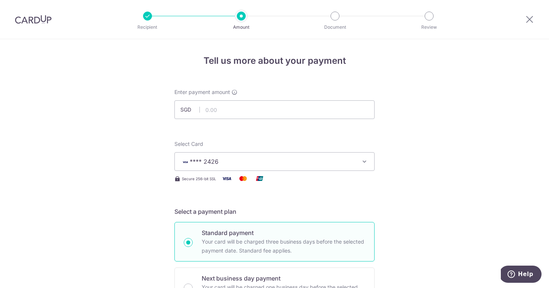
scroll to position [3, 0]
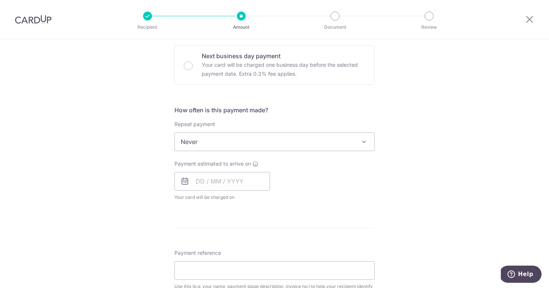
scroll to position [237, 0]
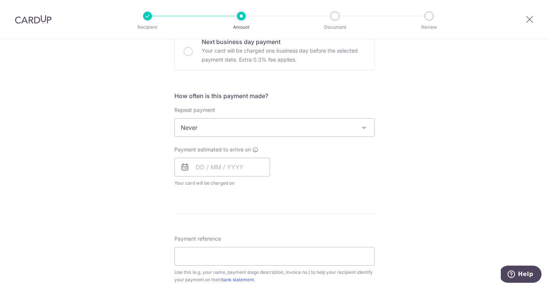
click at [362, 129] on span at bounding box center [363, 127] width 9 height 9
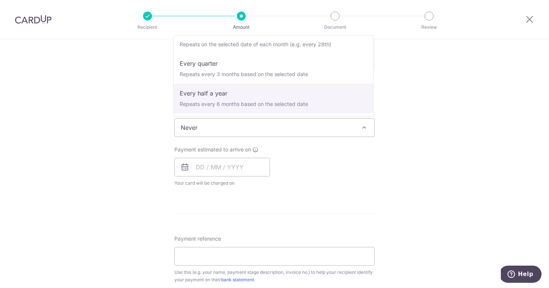
scroll to position [75, 0]
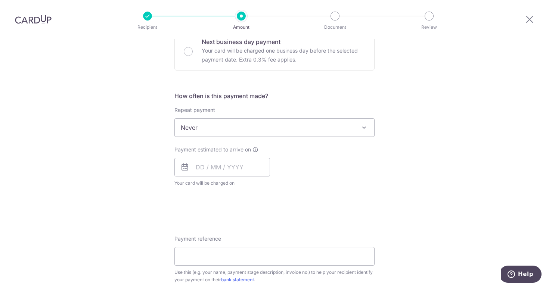
click at [427, 83] on div "Tell us more about your payment Enter payment amount SGD Select Card **** 2426 …" at bounding box center [274, 165] width 549 height 725
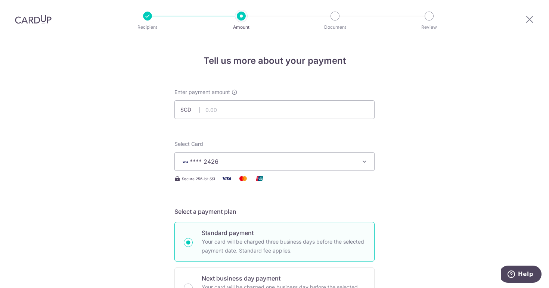
scroll to position [0, 0]
click at [260, 112] on input "text" at bounding box center [274, 109] width 200 height 19
click at [260, 111] on input "text" at bounding box center [274, 109] width 200 height 19
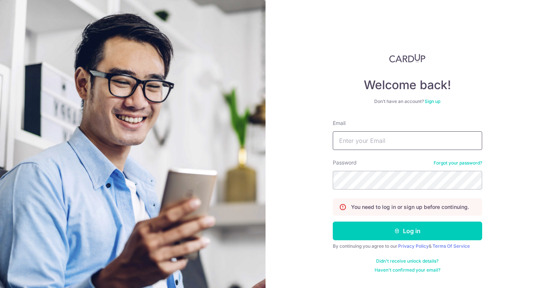
type input "reglhy@gmail.com"
click at [407, 231] on button "Log in" at bounding box center [406, 231] width 149 height 19
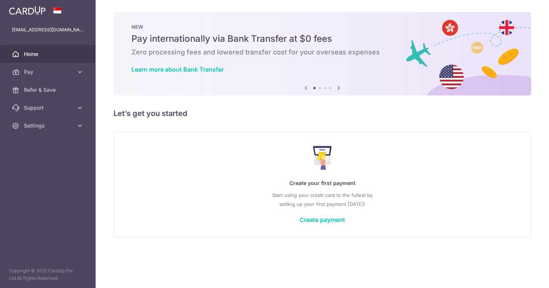
click at [321, 224] on div "Create your first payment Start using your credit card to the fullest by settin…" at bounding box center [322, 184] width 399 height 88
click at [320, 219] on link "Create payment" at bounding box center [322, 219] width 46 height 7
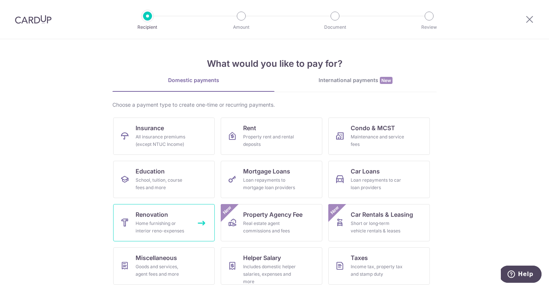
click at [193, 218] on link "Renovation Home furnishing or interior reno-expenses" at bounding box center [163, 222] width 101 height 37
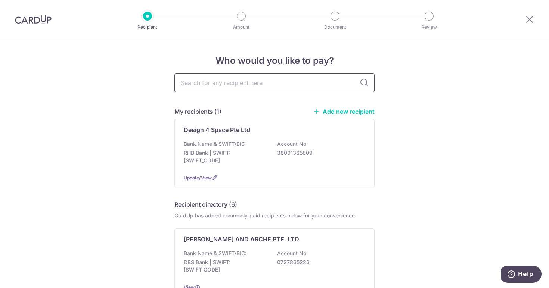
click at [253, 86] on input "text" at bounding box center [274, 83] width 200 height 19
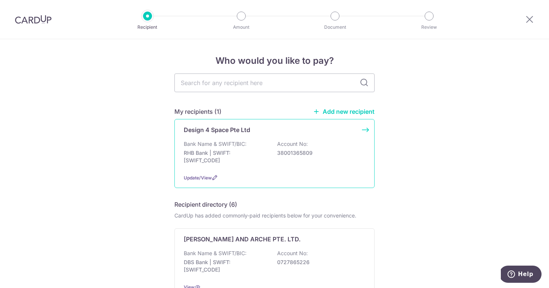
click at [247, 140] on div "Bank Name & SWIFT/BIC: RHB Bank | SWIFT: RHBBSGSGXXX Account No: 38001365809" at bounding box center [274, 154] width 181 height 28
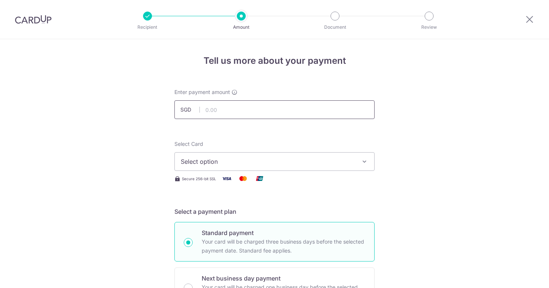
click at [255, 109] on input "text" at bounding box center [274, 109] width 200 height 19
click at [245, 164] on span "Select option" at bounding box center [268, 161] width 174 height 9
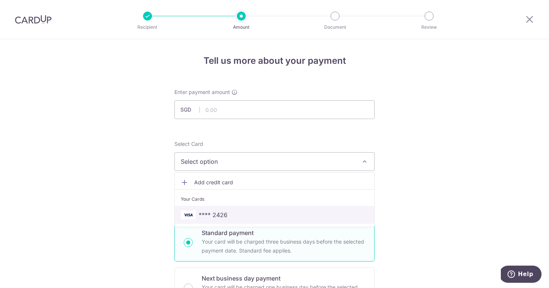
click at [239, 215] on span "**** 2426" at bounding box center [274, 214] width 187 height 9
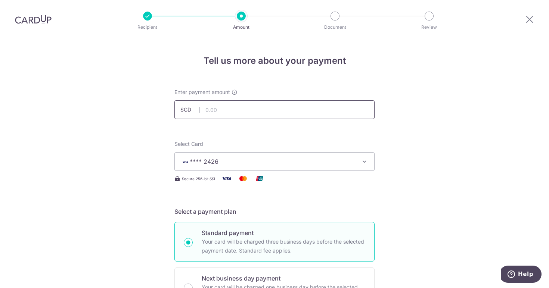
click at [244, 111] on input "text" at bounding box center [274, 109] width 200 height 19
type input "20,000.00"
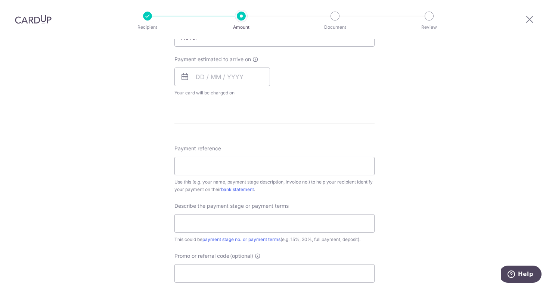
scroll to position [328, 0]
click at [301, 163] on input "Payment reference" at bounding box center [274, 164] width 200 height 19
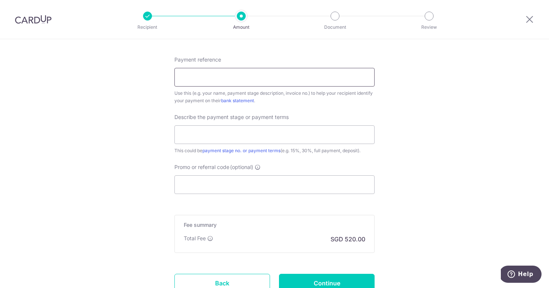
scroll to position [426, 0]
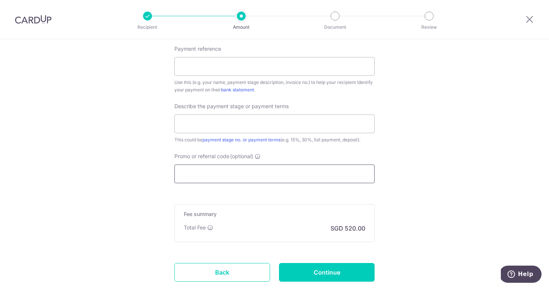
click at [293, 178] on input "Promo or referral code (optional)" at bounding box center [274, 174] width 200 height 19
paste input "RENO25ONE"
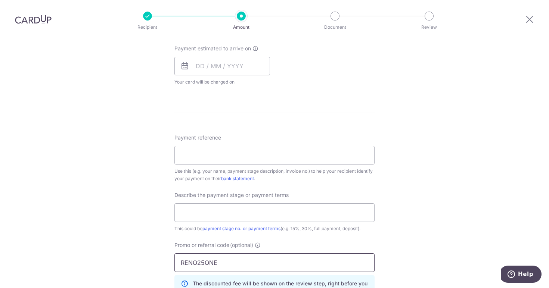
scroll to position [361, 0]
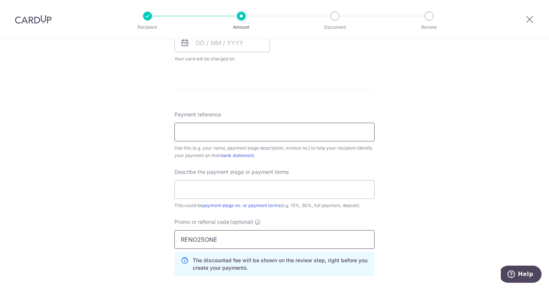
type input "RENO25ONE"
click at [257, 134] on input "Payment reference" at bounding box center [274, 132] width 200 height 19
type input "1st 50% payment"
click at [239, 190] on input "text" at bounding box center [274, 189] width 200 height 19
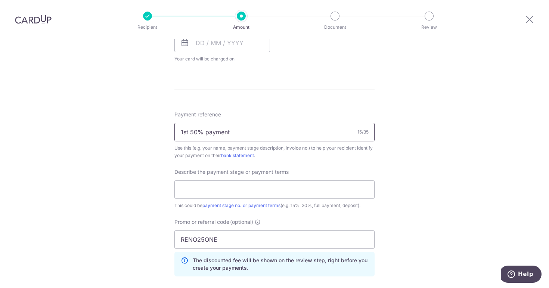
drag, startPoint x: 241, startPoint y: 132, endPoint x: 142, endPoint y: 132, distance: 99.3
click at [142, 132] on div "Tell us more about your payment Enter payment amount SGD 20,000.00 20000.00 Sel…" at bounding box center [274, 57] width 549 height 759
type input "x"
click at [199, 179] on div "Describe the payment stage or payment terms This could be payment stage no. or …" at bounding box center [274, 188] width 200 height 41
click at [201, 187] on input "text" at bounding box center [274, 189] width 200 height 19
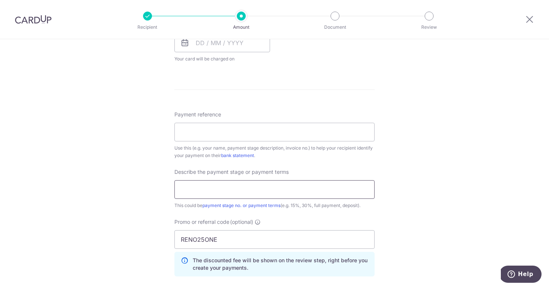
paste input "1st 50% payment"
type input "1st 50% payment"
click at [223, 125] on input "Payment reference" at bounding box center [274, 132] width 200 height 19
type input "[PERSON_NAME] [PERSON_NAME]"
click at [396, 133] on div "Tell us more about your payment Enter payment amount SGD 20,000.00 20000.00 Sel…" at bounding box center [274, 57] width 549 height 759
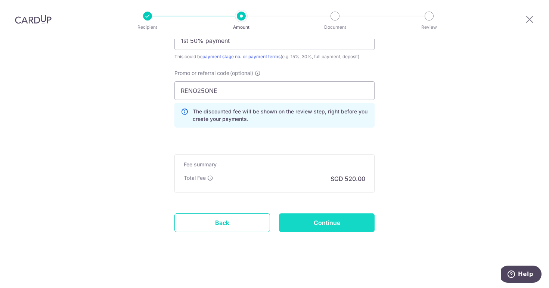
scroll to position [510, 0]
click at [325, 224] on input "Continue" at bounding box center [327, 222] width 96 height 19
type input "Create Schedule"
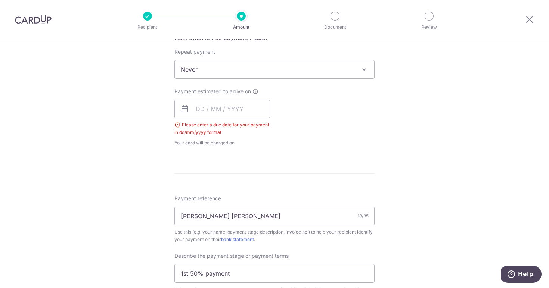
scroll to position [291, 0]
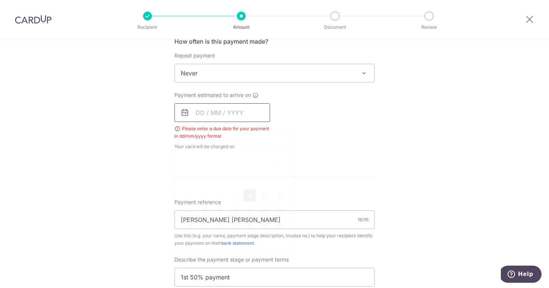
click at [246, 113] on input "text" at bounding box center [222, 112] width 96 height 19
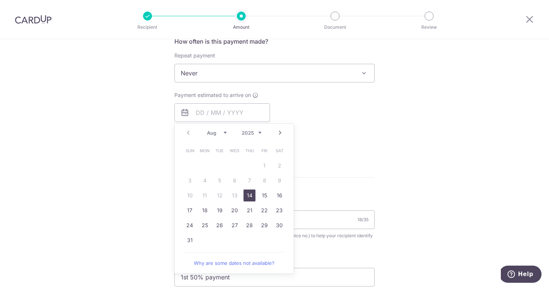
click at [246, 196] on link "14" at bounding box center [249, 196] width 12 height 12
type input "14/08/2025"
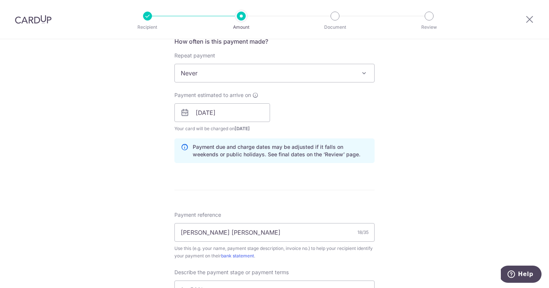
click at [387, 138] on div "Tell us more about your payment Enter payment amount SGD 20,000.00 20000.00 Sel…" at bounding box center [274, 142] width 549 height 789
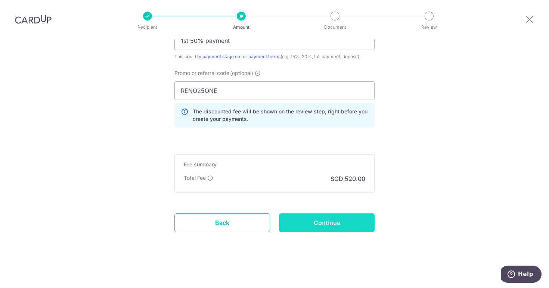
scroll to position [540, 0]
click at [332, 224] on input "Continue" at bounding box center [327, 222] width 96 height 19
type input "Create Schedule"
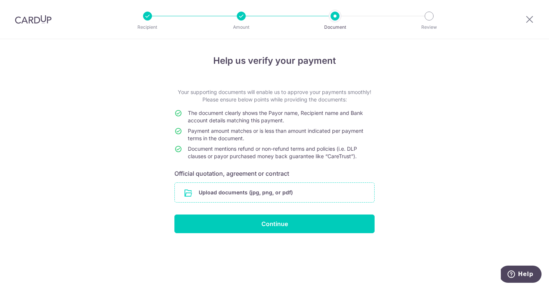
click at [305, 189] on input "file" at bounding box center [274, 192] width 199 height 19
click at [287, 194] on input "file" at bounding box center [274, 192] width 199 height 19
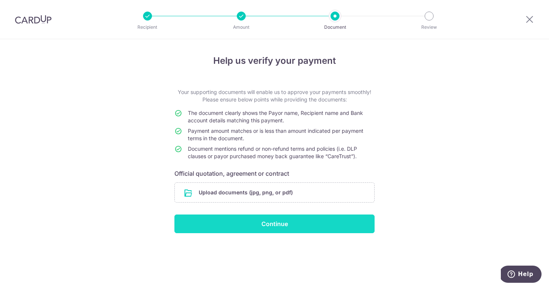
click at [228, 225] on input "Continue" at bounding box center [274, 224] width 200 height 19
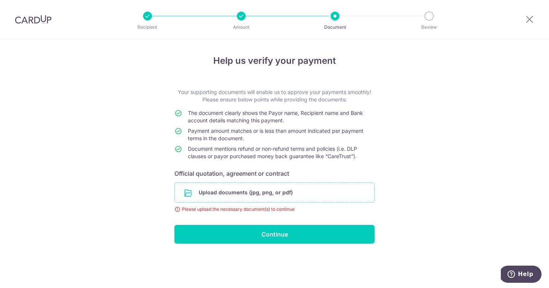
click at [228, 197] on input "file" at bounding box center [274, 192] width 199 height 19
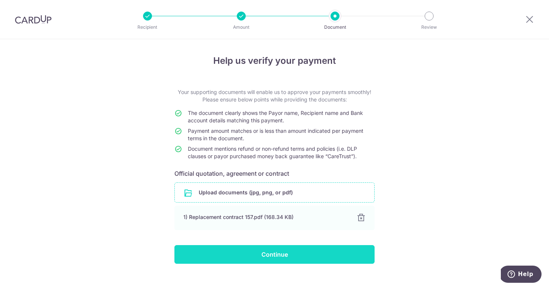
click at [246, 254] on input "Continue" at bounding box center [274, 254] width 200 height 19
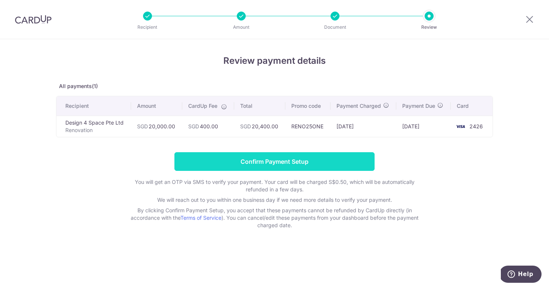
click at [222, 159] on input "Confirm Payment Setup" at bounding box center [274, 161] width 200 height 19
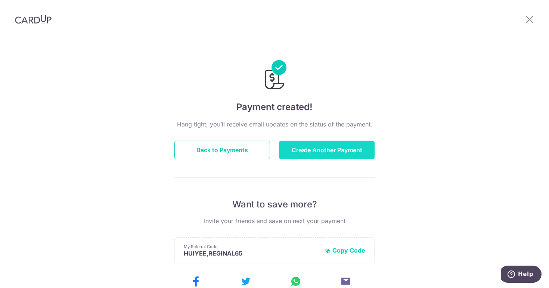
click at [332, 152] on button "Create Another Payment" at bounding box center [327, 150] width 96 height 19
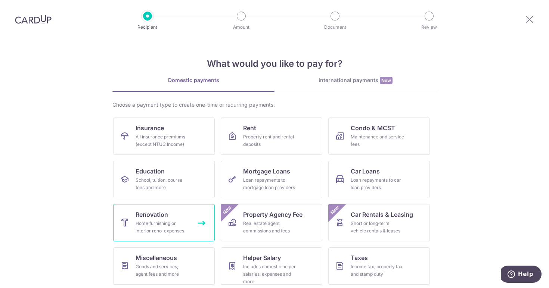
click at [166, 218] on span "Renovation" at bounding box center [151, 214] width 32 height 9
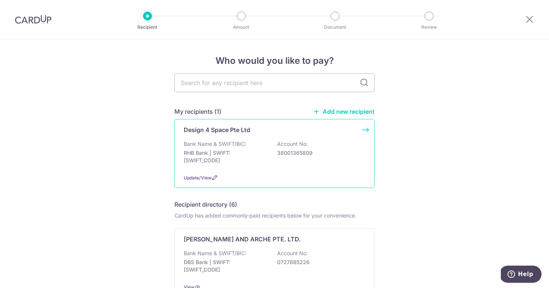
click at [255, 149] on div "Bank Name & SWIFT/BIC: RHB Bank | SWIFT: [SWIFT_CODE] Account No: 38001365809" at bounding box center [274, 154] width 181 height 28
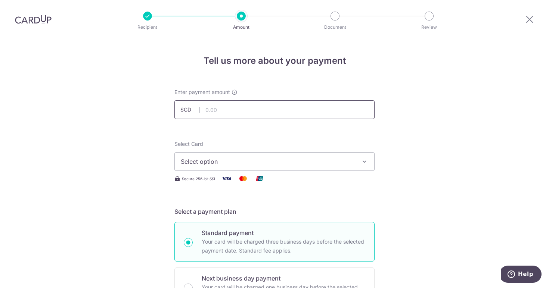
click at [314, 105] on input "text" at bounding box center [274, 109] width 200 height 19
type input "14,057.64"
click at [344, 165] on span "Select option" at bounding box center [268, 161] width 174 height 9
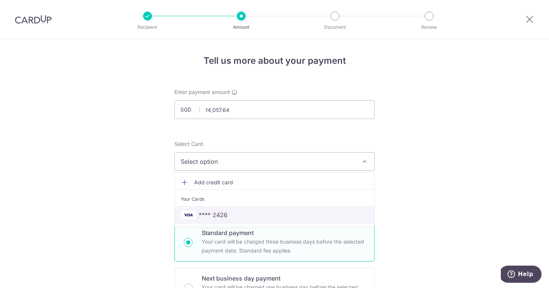
click at [335, 214] on span "**** 2426" at bounding box center [274, 214] width 187 height 9
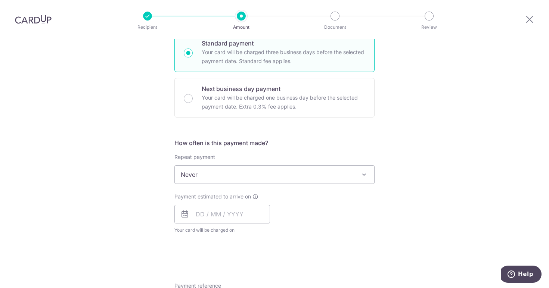
scroll to position [214, 0]
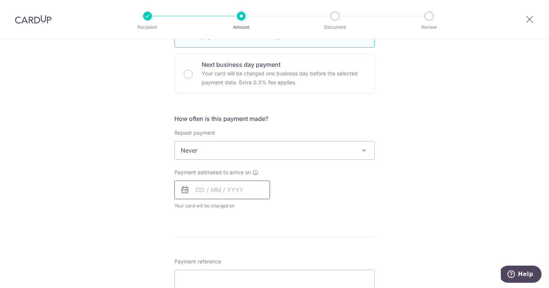
click at [249, 189] on input "text" at bounding box center [222, 190] width 96 height 19
click at [248, 272] on link "14" at bounding box center [249, 273] width 12 height 12
type input "[DATE]"
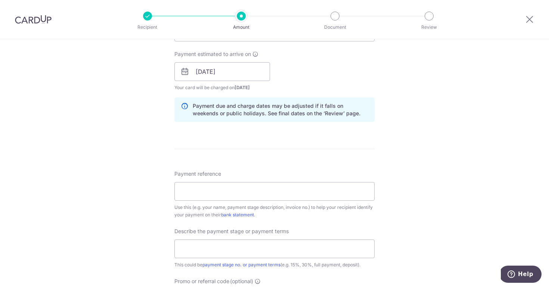
scroll to position [334, 0]
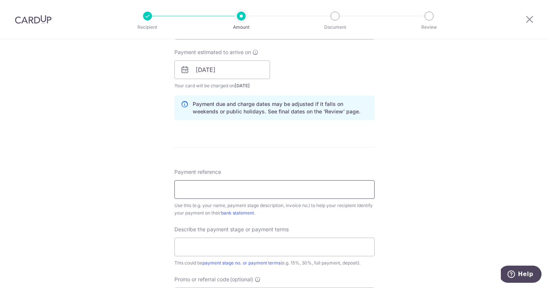
click at [266, 193] on input "Payment reference" at bounding box center [274, 189] width 200 height 19
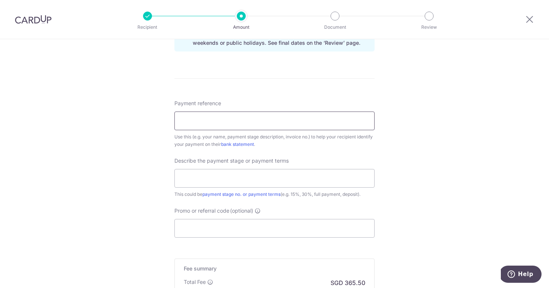
scroll to position [463, 0]
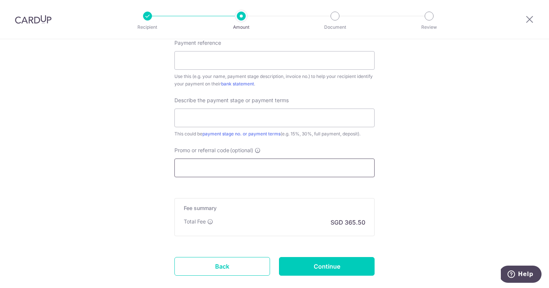
click at [253, 169] on input "Promo or referral code (optional)" at bounding box center [274, 168] width 200 height 19
paste input "1st 50% payment"
type input "1st 50% payment"
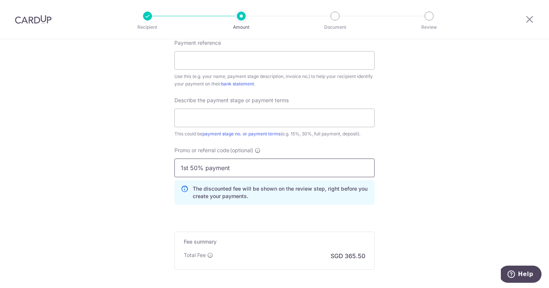
drag, startPoint x: 253, startPoint y: 169, endPoint x: 152, endPoint y: 169, distance: 101.5
click at [202, 112] on input "text" at bounding box center [274, 118] width 200 height 19
paste input "1st 50% payment"
type input "1st 50% payment"
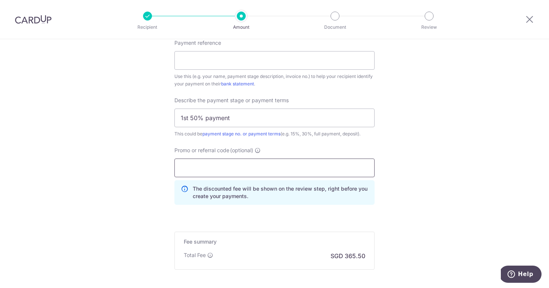
click at [224, 171] on input "Promo or referral code (optional)" at bounding box center [274, 168] width 200 height 19
drag, startPoint x: 205, startPoint y: 168, endPoint x: 154, endPoint y: 168, distance: 50.7
paste input "25ONE"
type input "RENO25ONE"
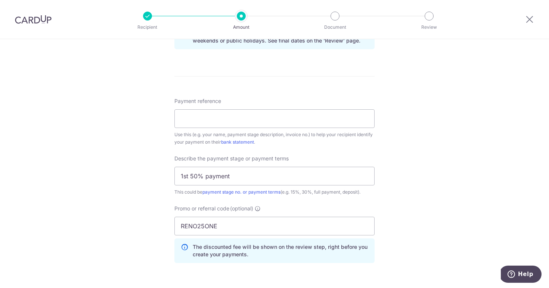
scroll to position [403, 0]
click at [318, 131] on div "Payment reference Use this (e.g. your name, payment stage description, invoice …" at bounding box center [274, 123] width 200 height 49
click at [311, 124] on input "Payment reference" at bounding box center [274, 120] width 200 height 19
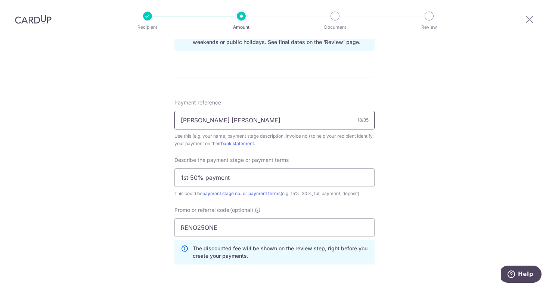
type input "[PERSON_NAME] [PERSON_NAME]"
click at [427, 141] on div "Tell us more about your payment Enter payment amount SGD 14,057.64 14057.64 Sel…" at bounding box center [274, 30] width 549 height 789
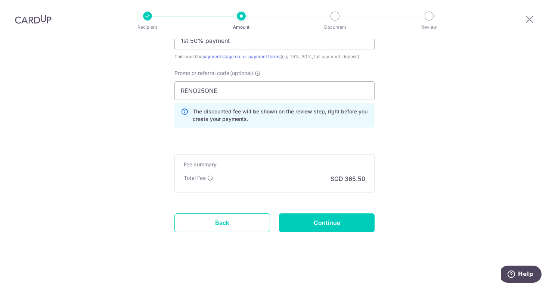
scroll to position [540, 0]
click at [321, 223] on input "Continue" at bounding box center [327, 222] width 96 height 19
type input "Create Schedule"
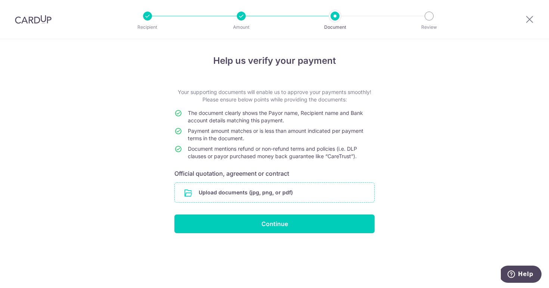
click at [308, 193] on input "file" at bounding box center [274, 192] width 199 height 19
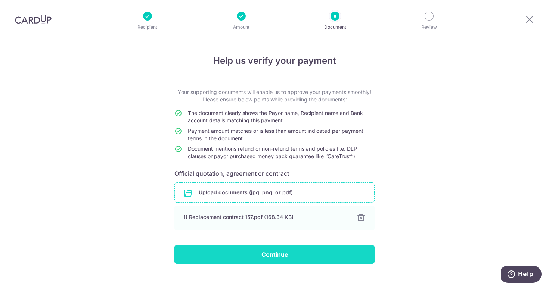
click at [263, 259] on input "Continue" at bounding box center [274, 254] width 200 height 19
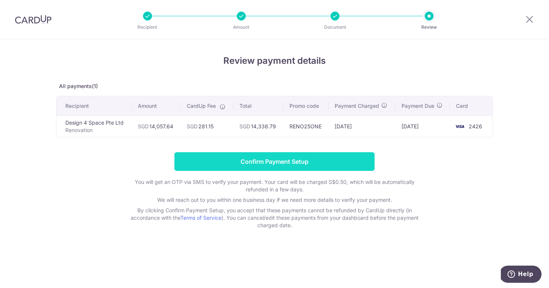
click at [234, 158] on input "Confirm Payment Setup" at bounding box center [274, 161] width 200 height 19
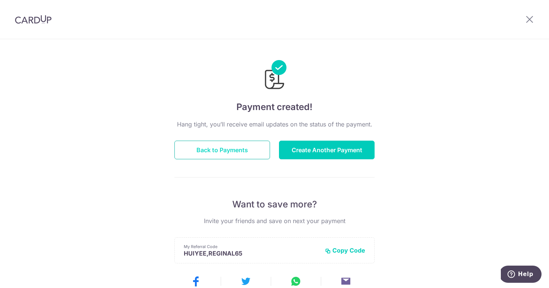
click at [247, 154] on button "Back to Payments" at bounding box center [222, 150] width 96 height 19
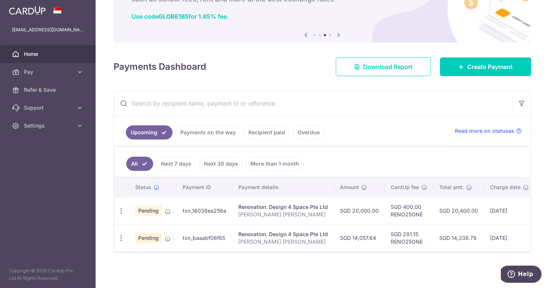
scroll to position [55, 0]
click at [261, 132] on link "Recipient paid" at bounding box center [266, 132] width 46 height 14
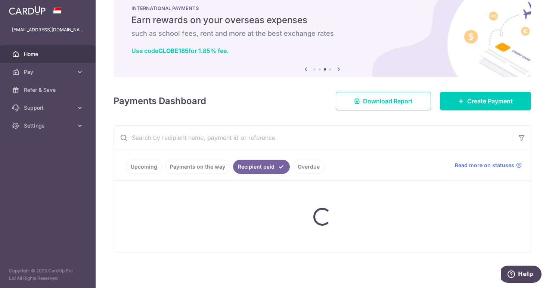
scroll to position [19, 0]
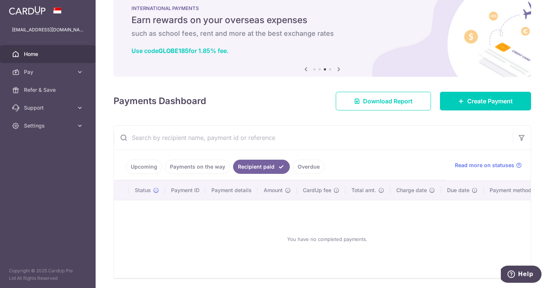
click at [150, 169] on link "Upcoming" at bounding box center [144, 167] width 36 height 14
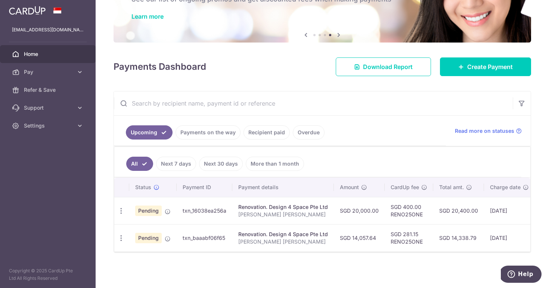
scroll to position [55, 0]
